Goal: Submit feedback/report problem

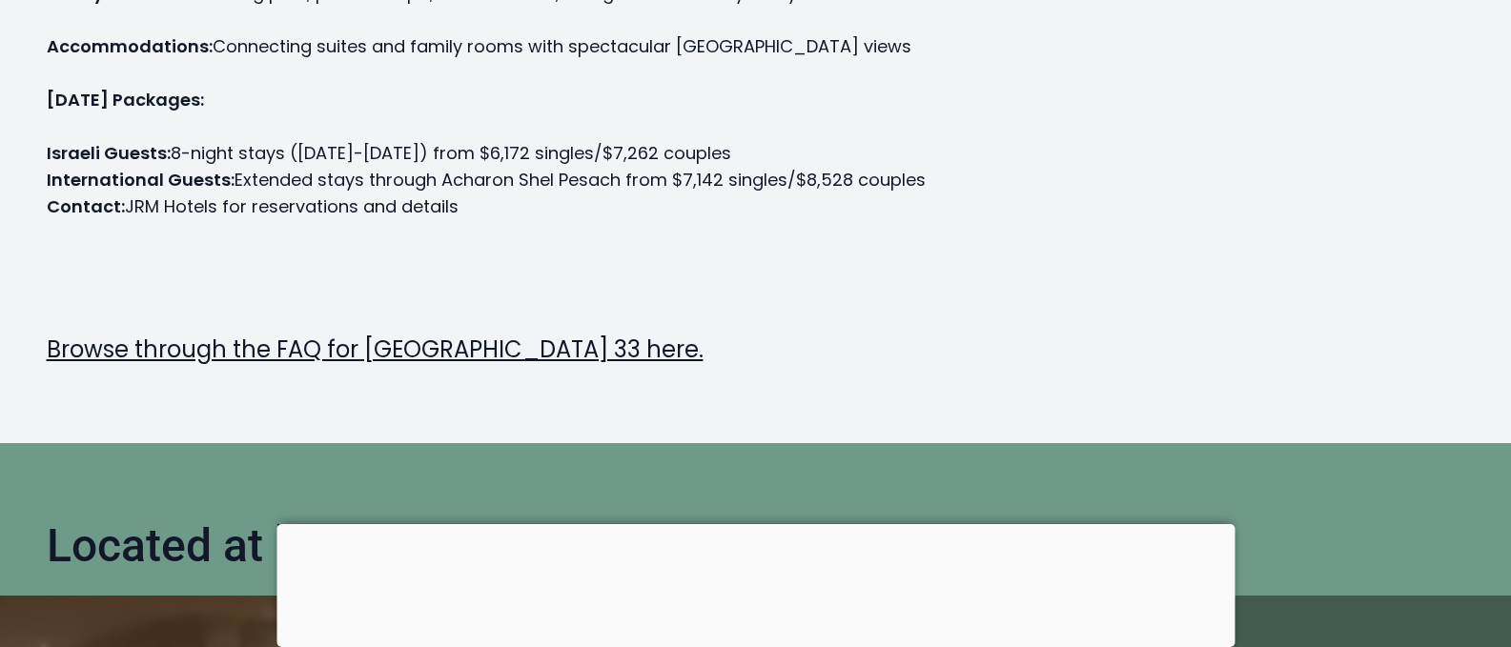
scroll to position [763, 0]
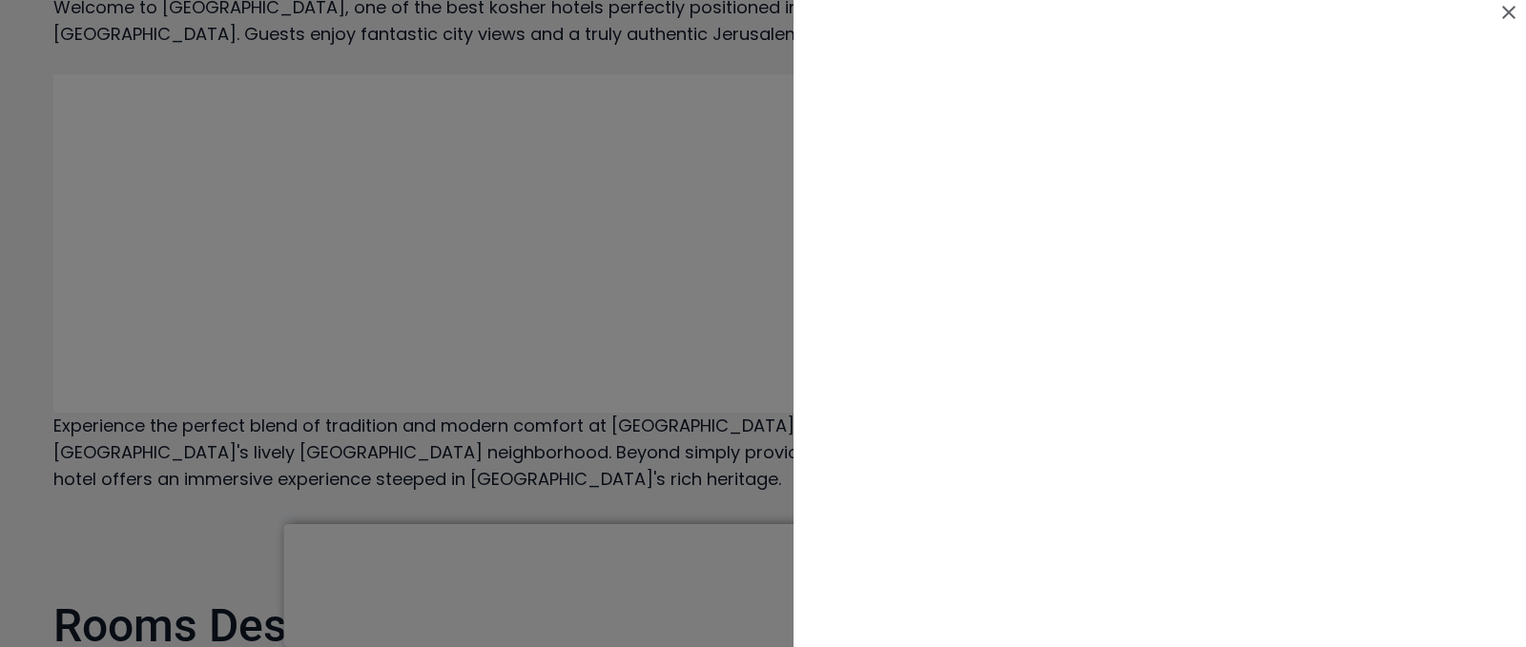
scroll to position [763, 0]
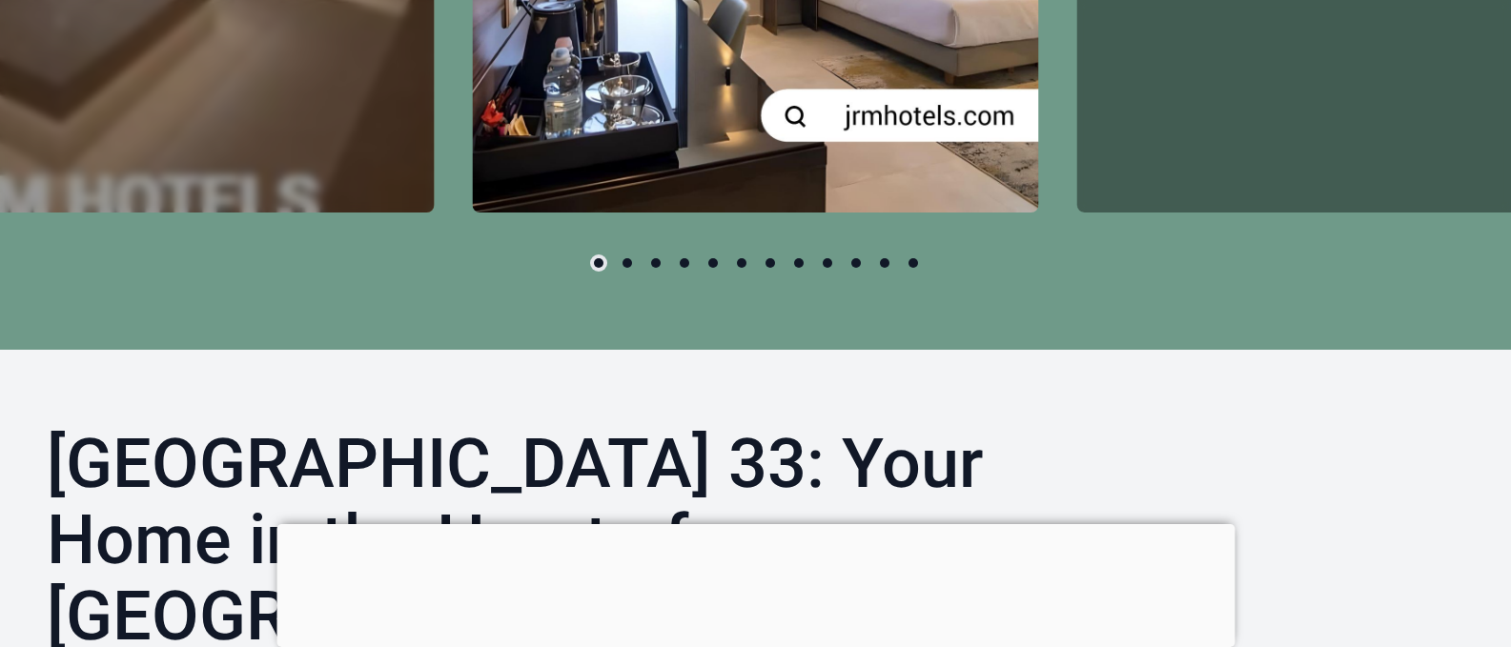
scroll to position [1716, 0]
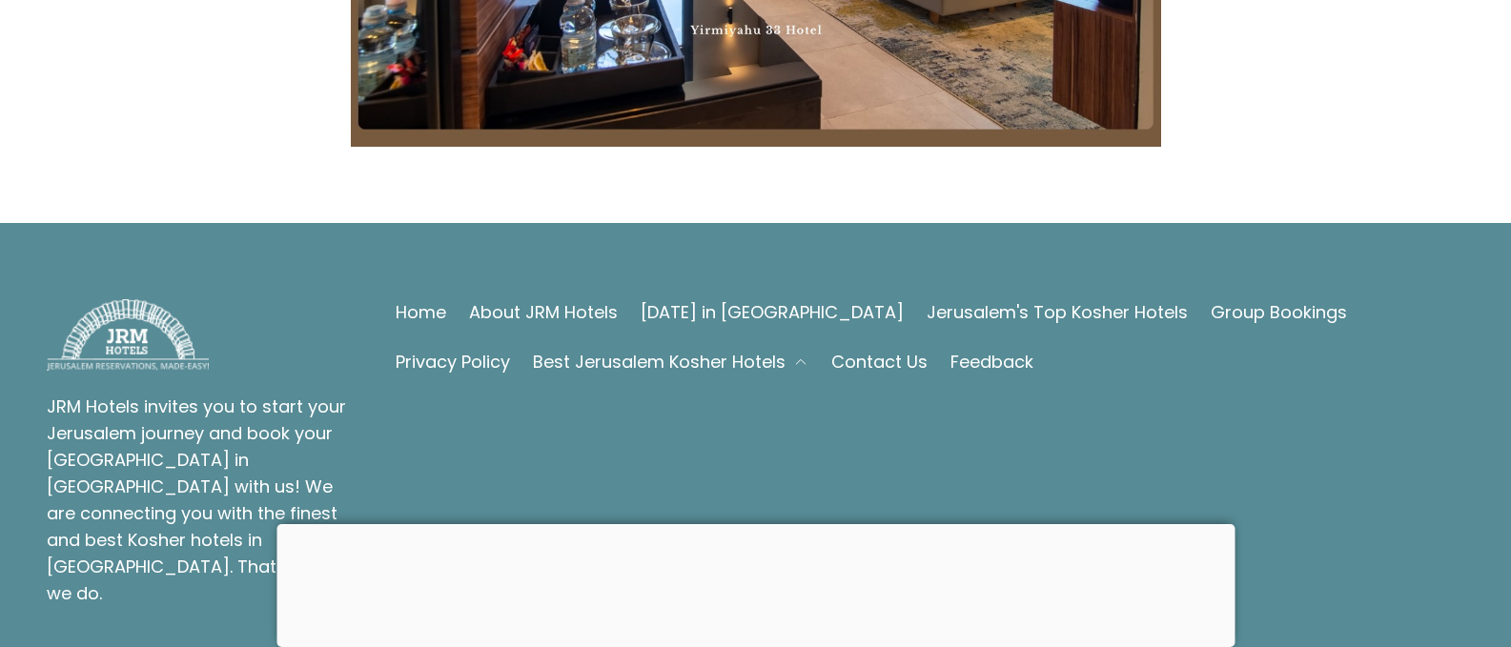
scroll to position [6389, 0]
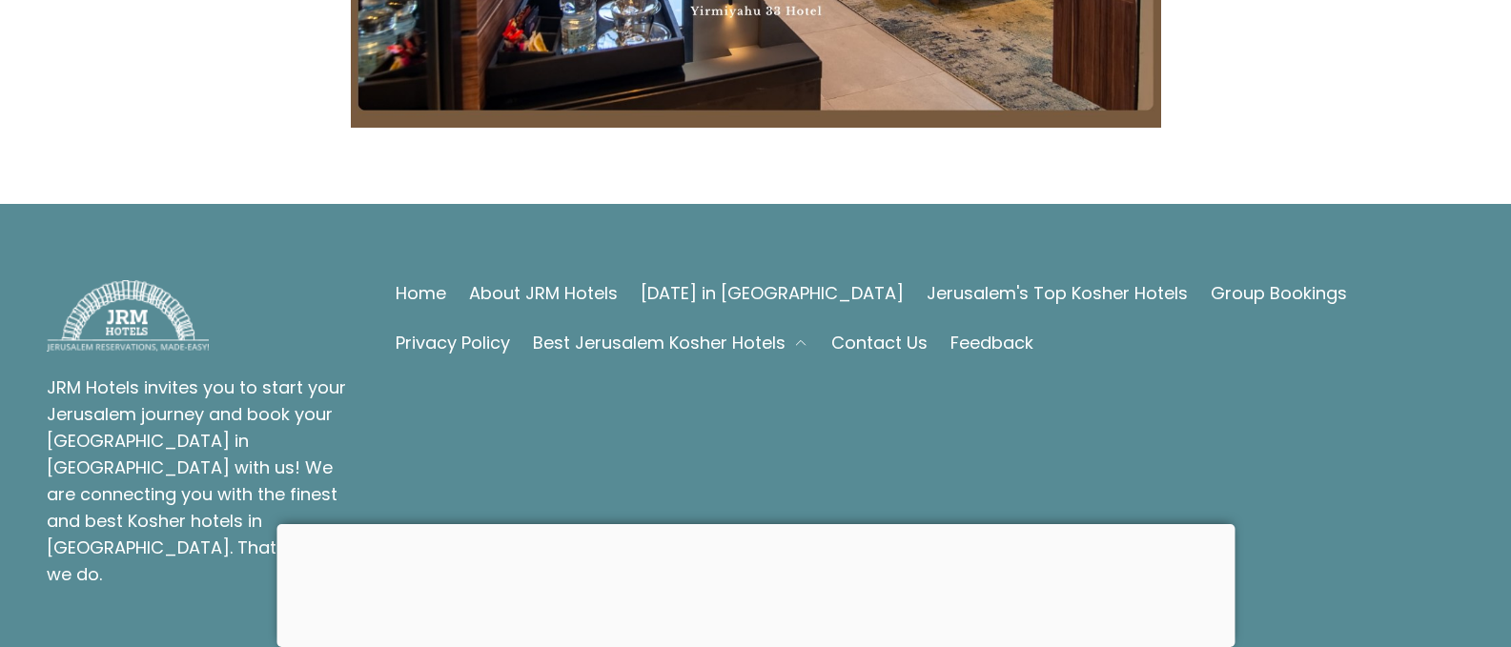
click at [831, 330] on link "Contact Us" at bounding box center [879, 343] width 96 height 27
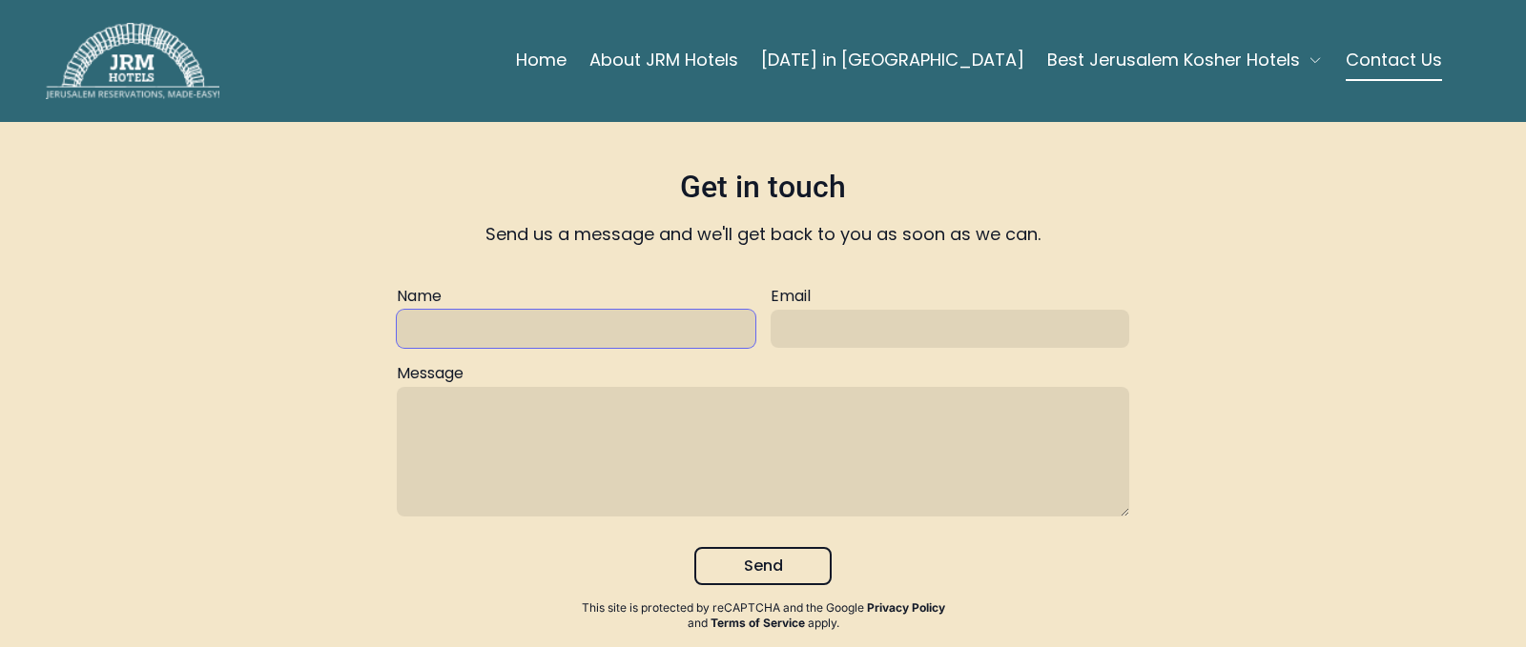
click at [476, 335] on input "text" at bounding box center [576, 329] width 359 height 38
type input "fay jeremias"
click at [786, 323] on input "text" at bounding box center [949, 329] width 359 height 38
click at [422, 333] on input "fay jeremias" at bounding box center [576, 329] width 359 height 38
click at [803, 331] on input "text" at bounding box center [949, 329] width 359 height 38
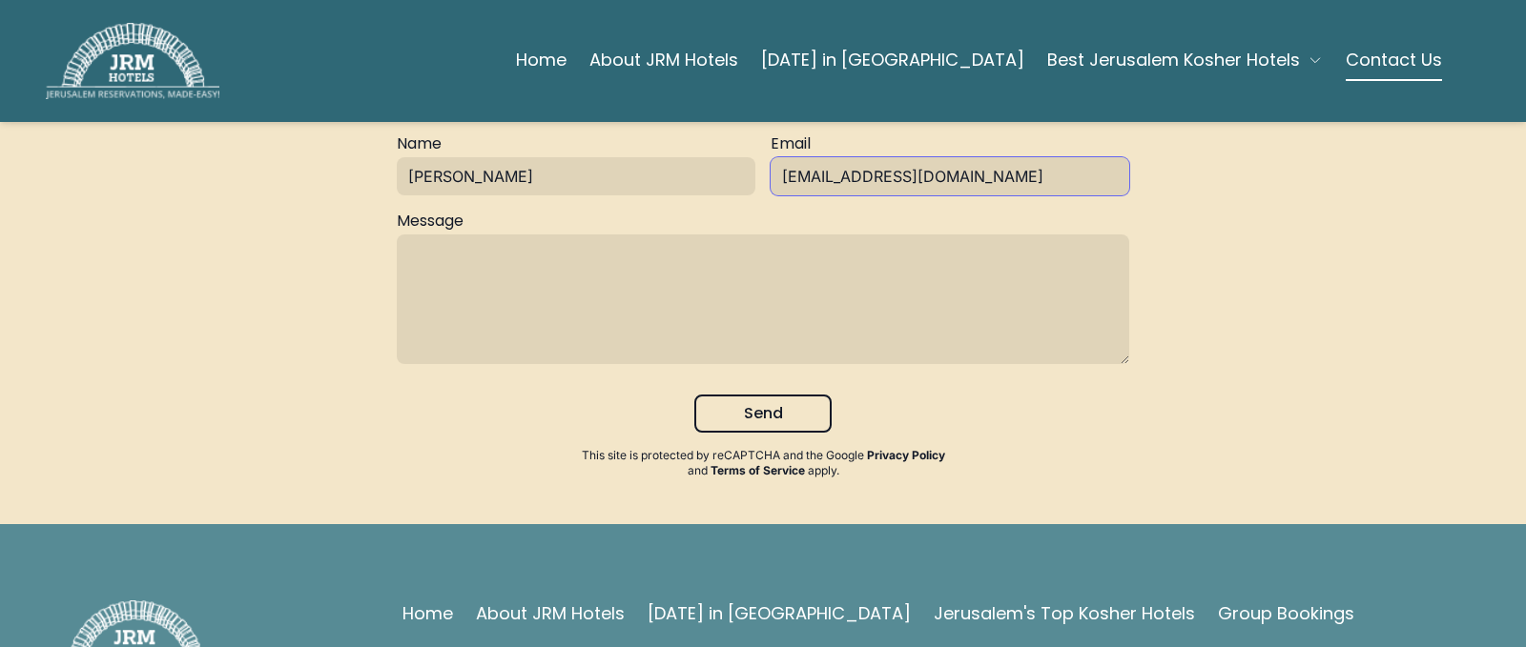
scroll to position [191, 0]
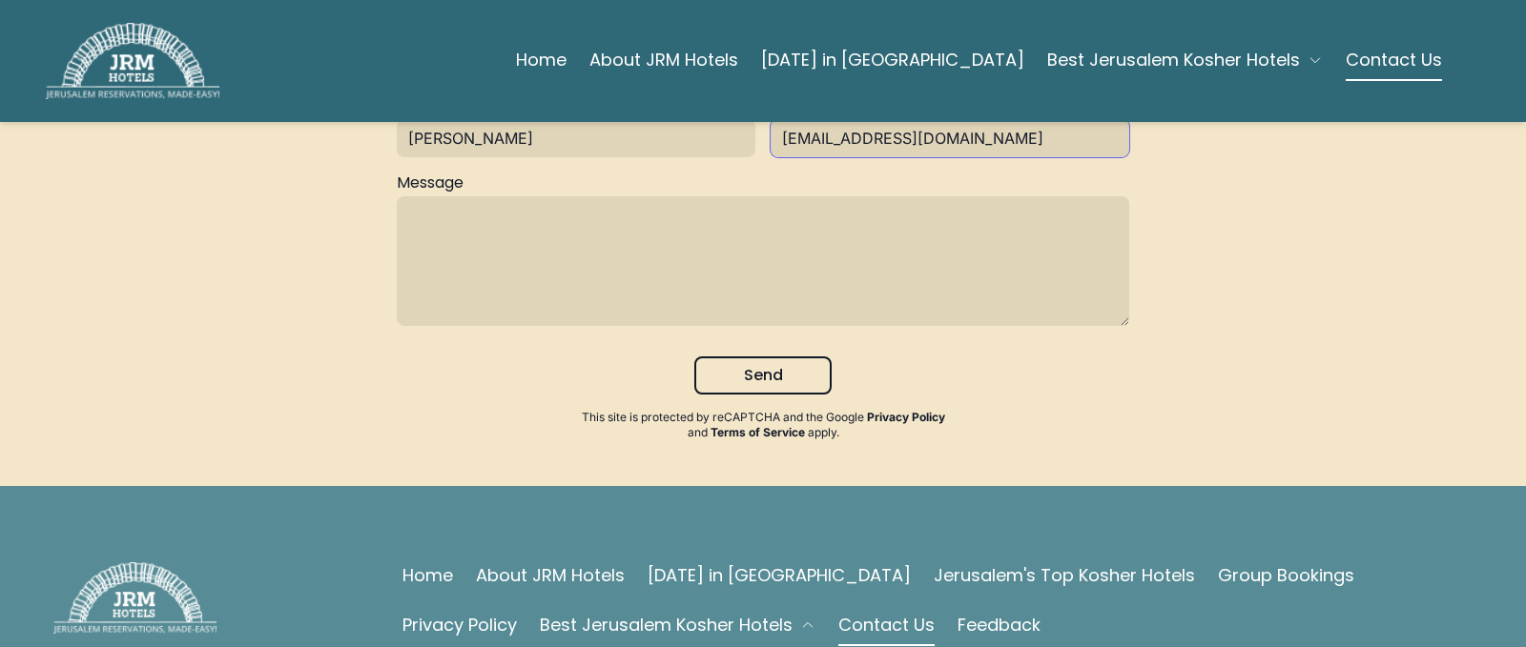
type input "ajcontinemtal@aol.com"
click at [433, 215] on textarea at bounding box center [763, 261] width 732 height 130
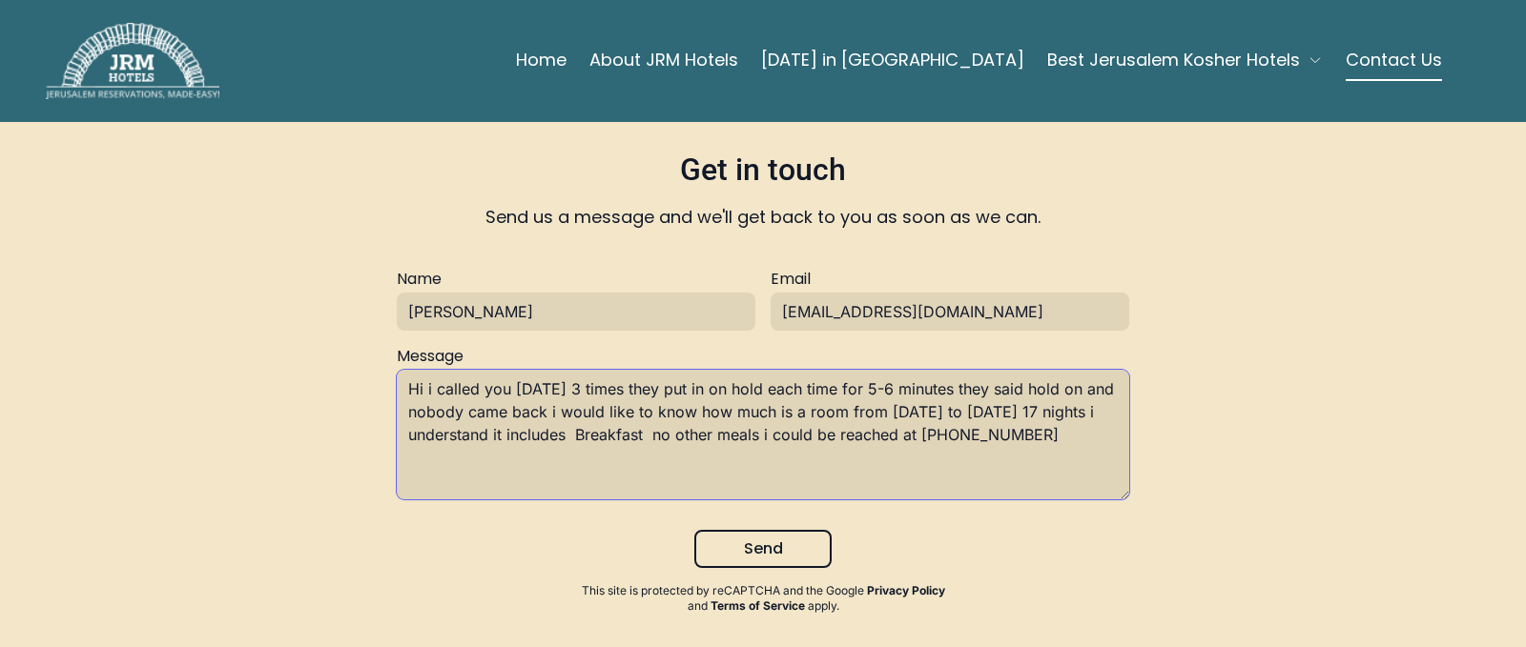
scroll to position [0, 0]
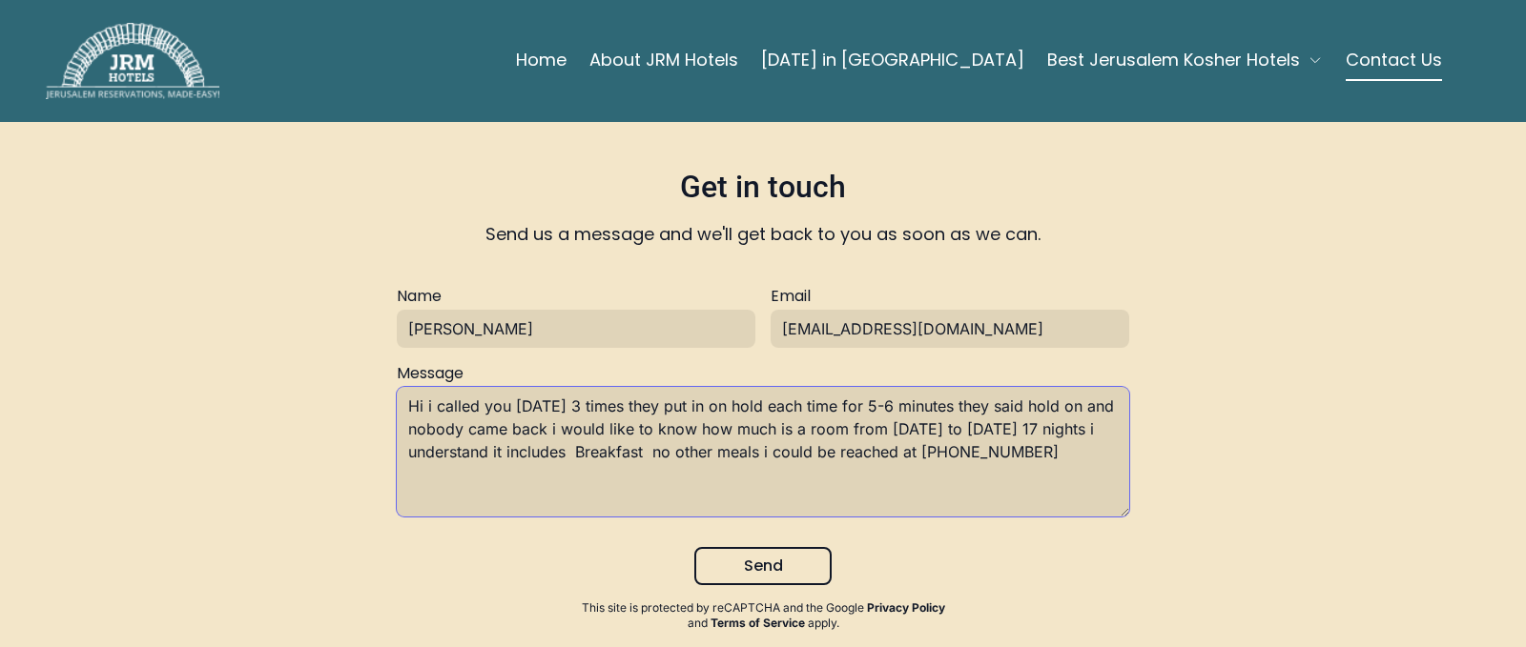
type textarea "Hi i called you today 3 times they put in on hold each time for 5-6 minutes the…"
drag, startPoint x: 422, startPoint y: 329, endPoint x: 445, endPoint y: 352, distance: 32.4
click at [422, 330] on input "fay jeremias" at bounding box center [576, 329] width 359 height 38
type input "Abe jeremias"
click at [1076, 453] on textarea "Hi i called you today 3 times they put in on hold each time for 5-6 minutes the…" at bounding box center [763, 452] width 732 height 130
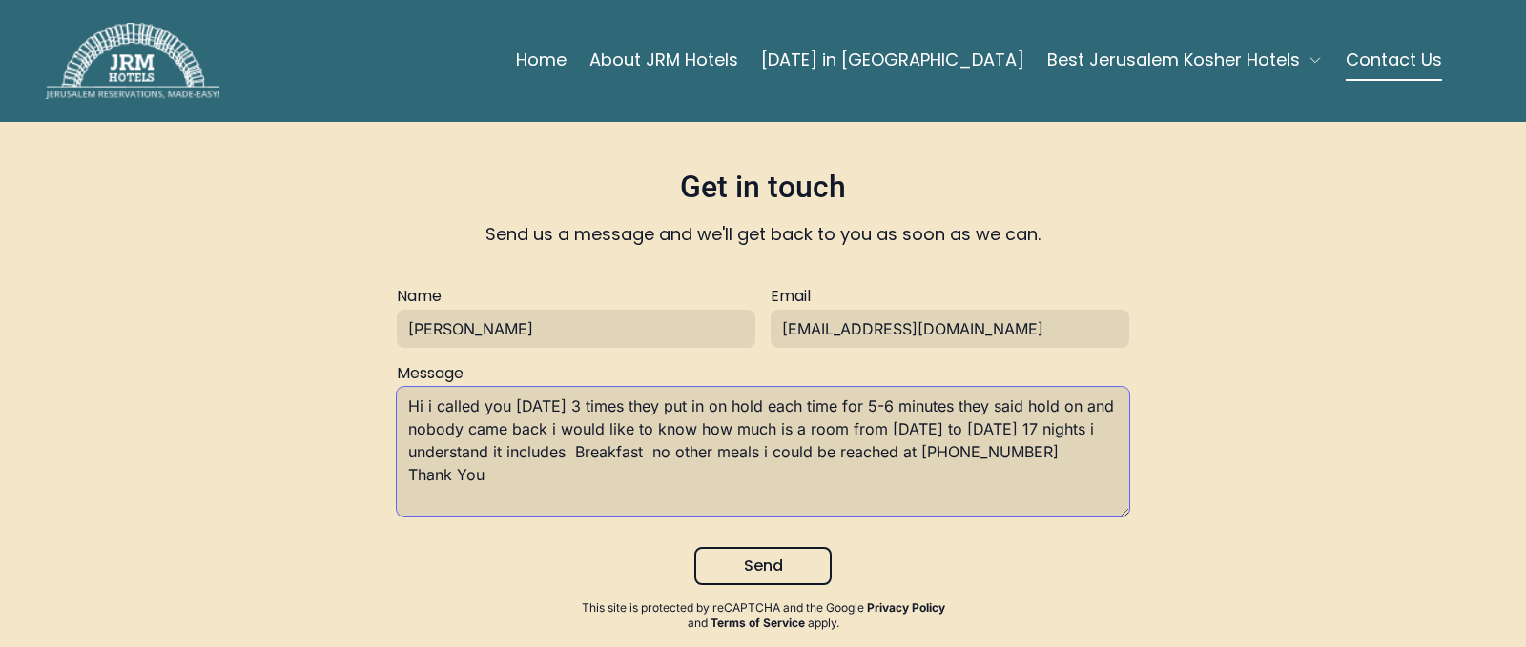
drag, startPoint x: 539, startPoint y: 432, endPoint x: 595, endPoint y: 440, distance: 56.8
click at [543, 431] on textarea "Hi i called you today 3 times they put in on hold each time for 5-6 minutes the…" at bounding box center [763, 452] width 732 height 130
click at [969, 406] on textarea "Hi i called you today 3 times they put in on hold each time for 5-6 minutes the…" at bounding box center [763, 452] width 732 height 130
type textarea "Hi i called you today 3 times they put in on hold each time for 5-6 minutes she…"
click at [758, 562] on button "Send" at bounding box center [762, 566] width 137 height 38
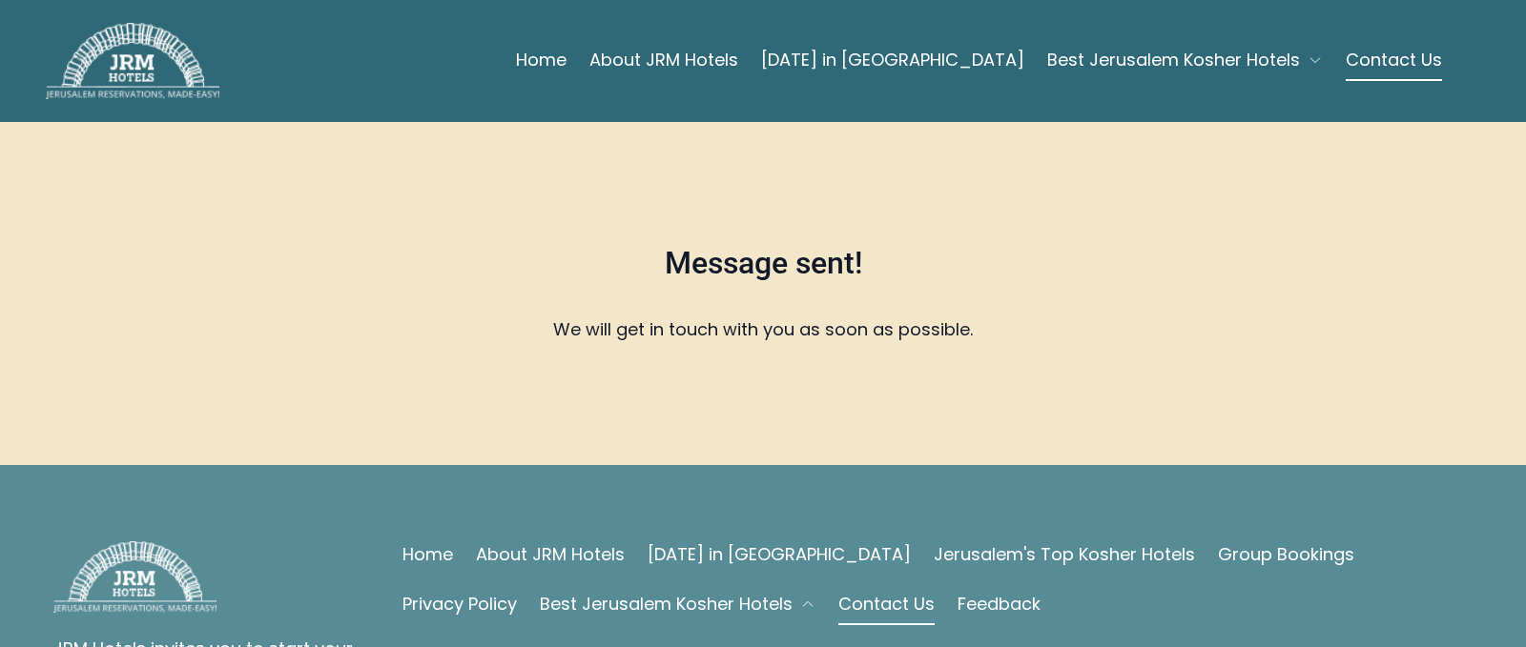
click at [1374, 52] on link "Contact Us" at bounding box center [1393, 60] width 96 height 38
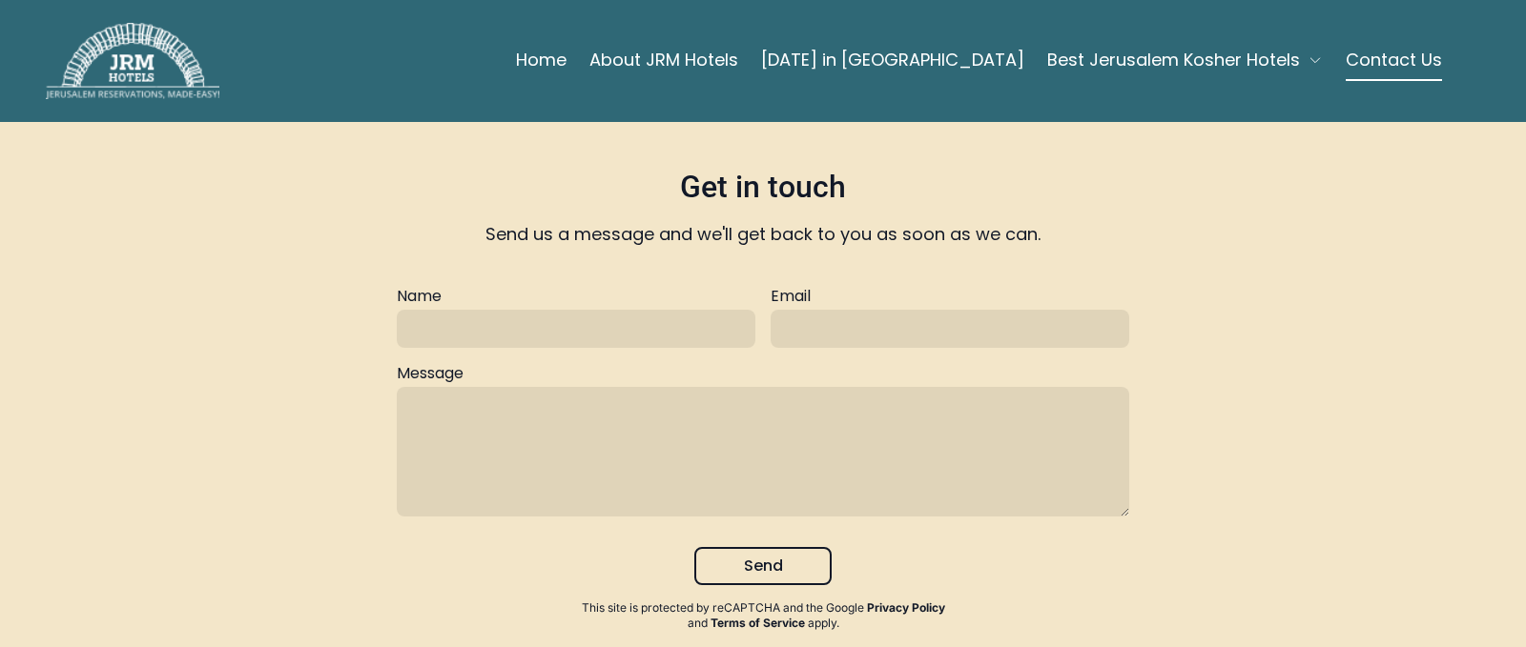
click at [82, 260] on div "Get in touch Send us a message and we'll get back to you as soon as we can. Nam…" at bounding box center [763, 399] width 1465 height 555
